Goal: Information Seeking & Learning: Check status

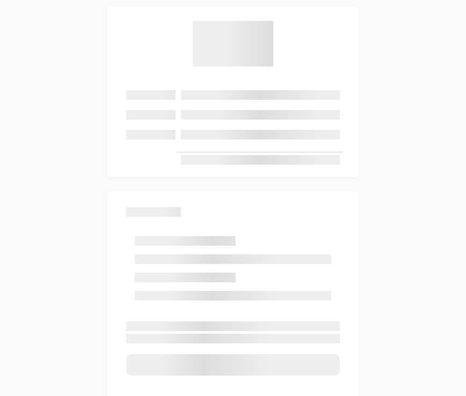
click at [350, 178] on div at bounding box center [233, 94] width 261 height 177
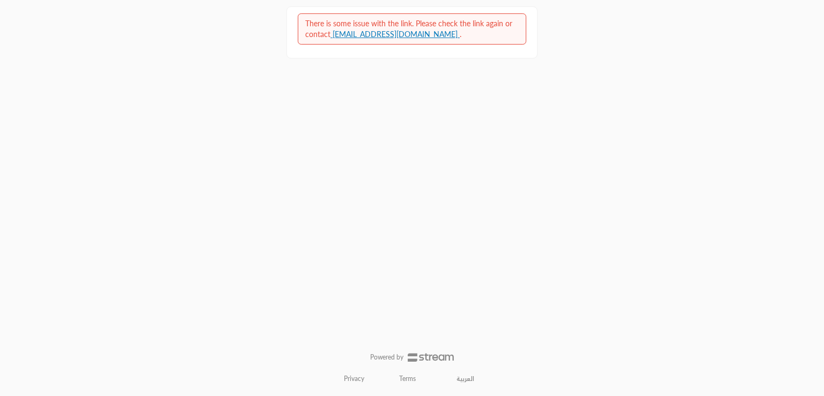
click at [465, 389] on div "There is some issue with the link. Please check the link again or contact suppo…" at bounding box center [412, 198] width 268 height 396
